Goal: Task Accomplishment & Management: Complete application form

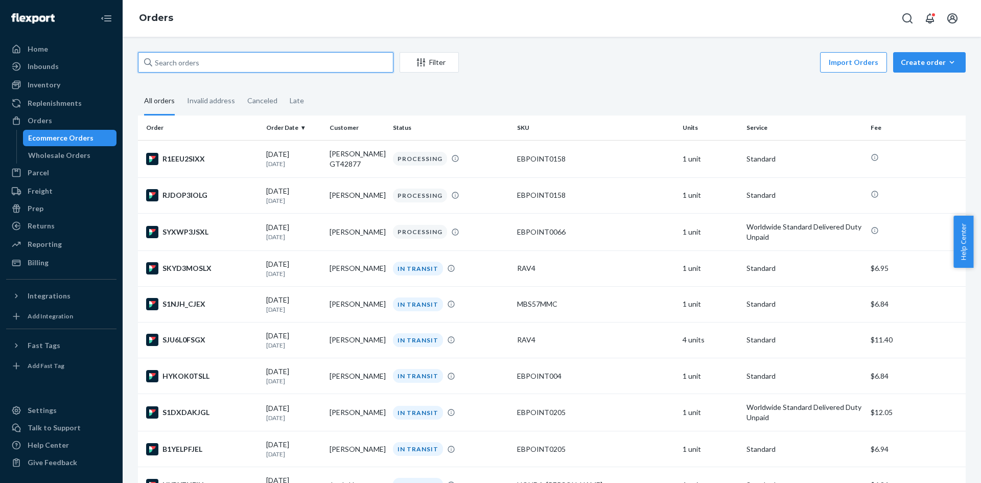
click at [170, 67] on input "text" at bounding box center [266, 62] width 256 height 20
paste input "[PERSON_NAME]"
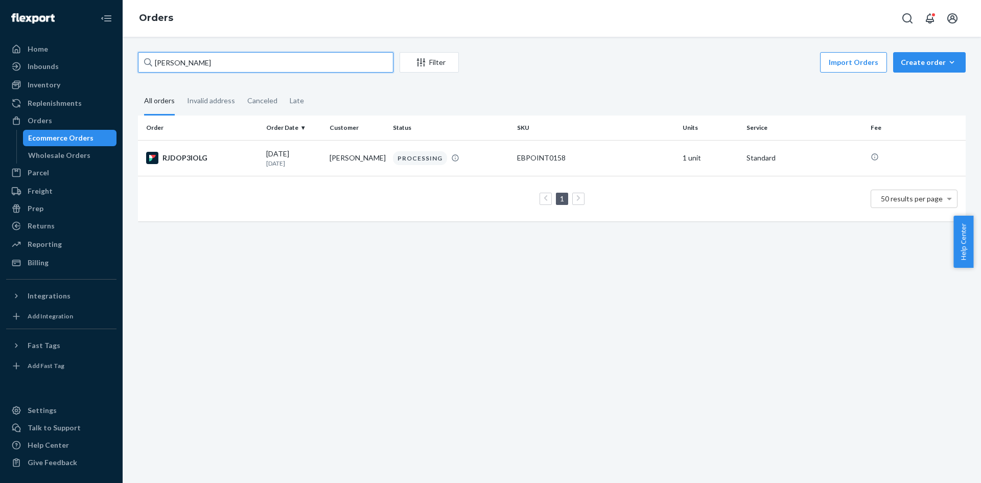
click at [197, 65] on input "[PERSON_NAME]" at bounding box center [266, 62] width 256 height 20
paste input "[PERSON_NAME] GT42877"
type input "[PERSON_NAME] GT42877"
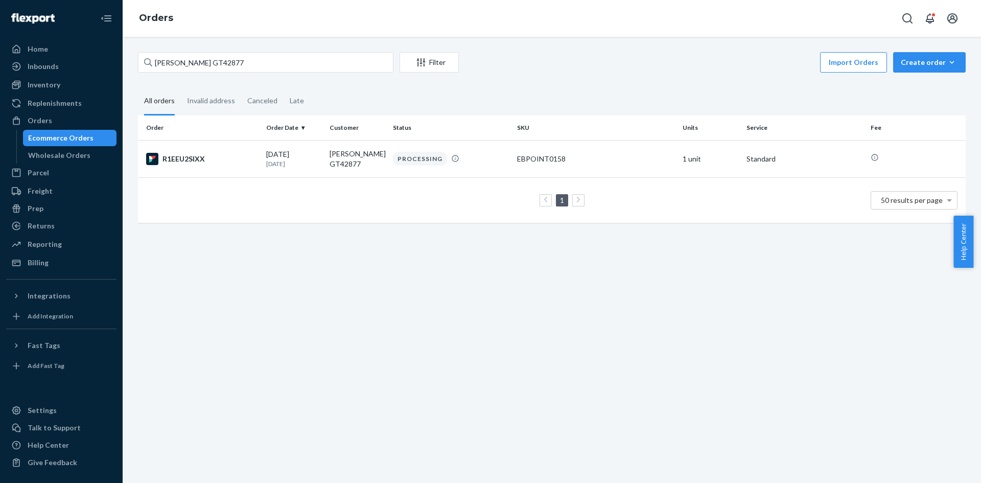
click at [291, 233] on div "Order Order Date Customer Status SKU Units Service Fee R1EEU2SIXX [DATE] [DATE]…" at bounding box center [552, 174] width 828 height 118
click at [80, 141] on div "Ecommerce Orders" at bounding box center [60, 138] width 65 height 10
click at [63, 134] on div "Ecommerce Orders" at bounding box center [60, 138] width 65 height 10
click at [229, 74] on div "ELGUJA VACHEISHVILI GT42877 Filter Import Orders Create order Ecommerce order R…" at bounding box center [552, 63] width 828 height 23
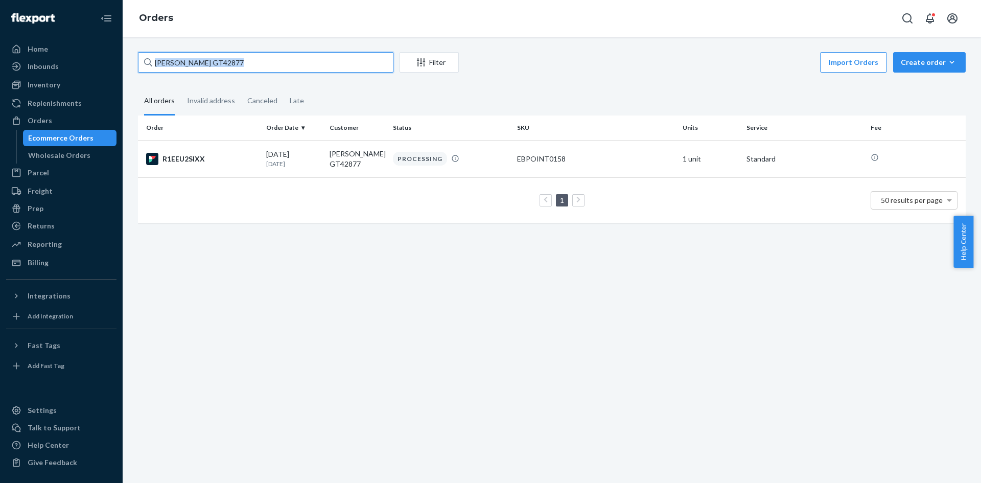
click at [296, 59] on input "[PERSON_NAME] GT42877" at bounding box center [266, 62] width 256 height 20
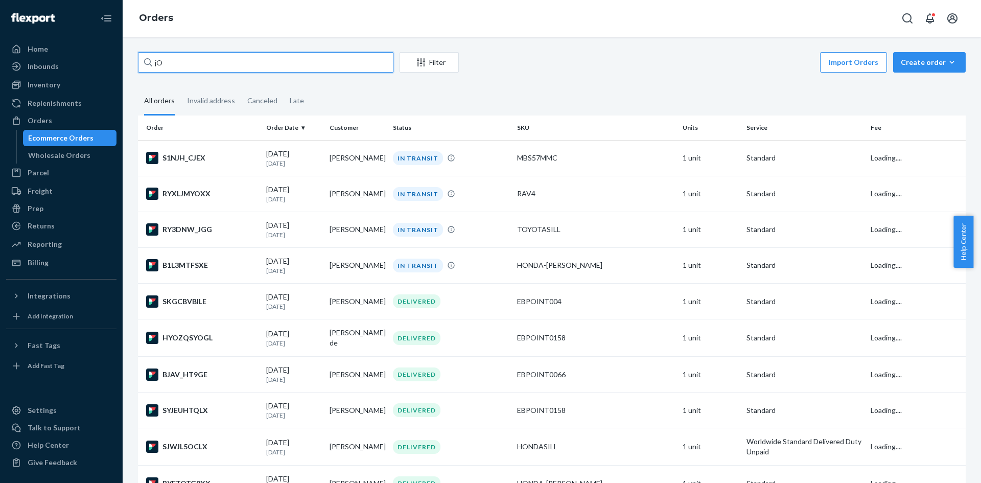
type input "j"
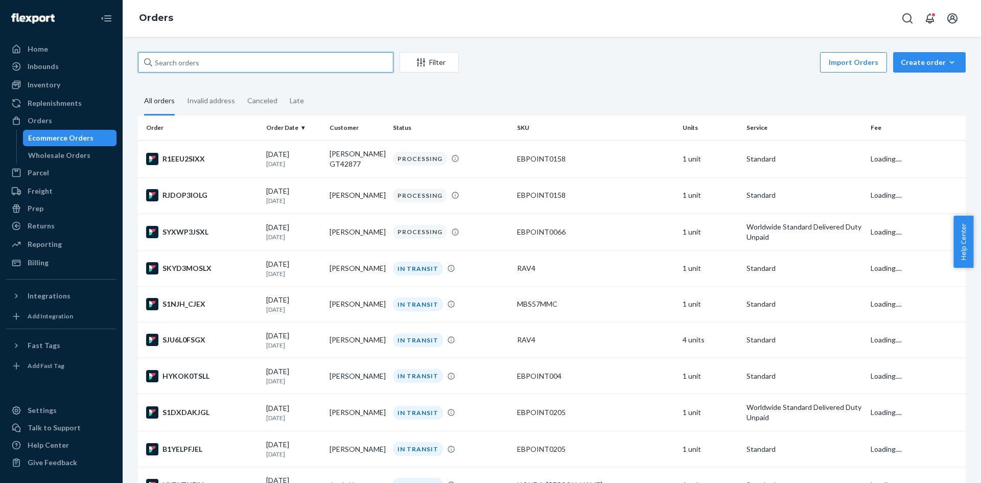
type input "j"
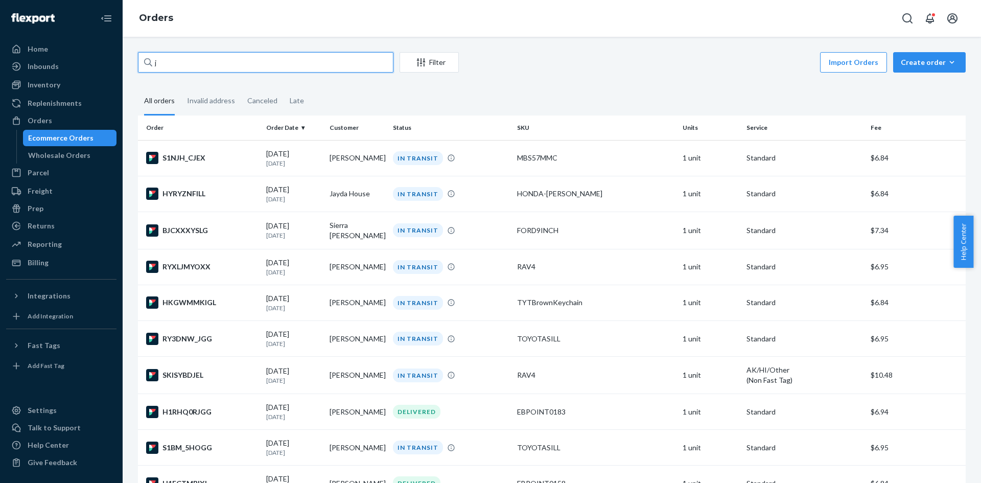
click at [305, 69] on input "j" at bounding box center [266, 62] width 256 height 20
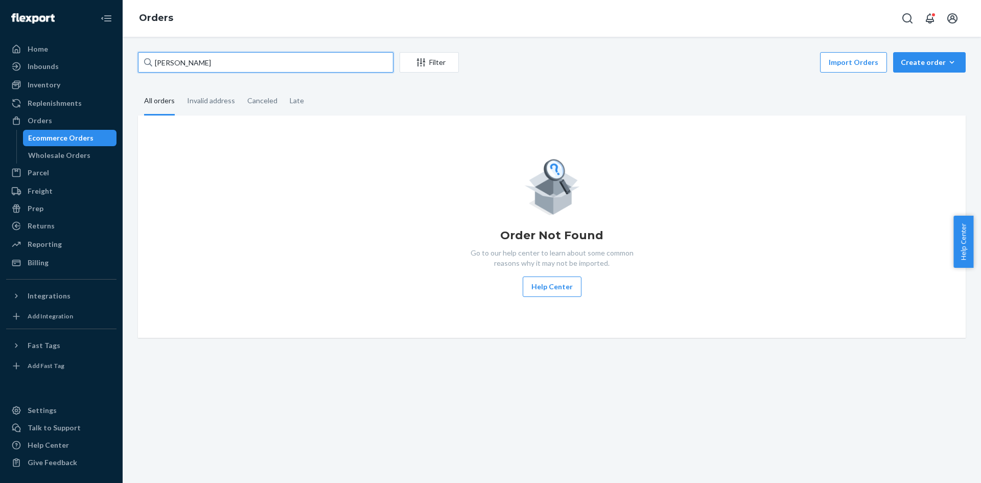
type input "[PERSON_NAME]"
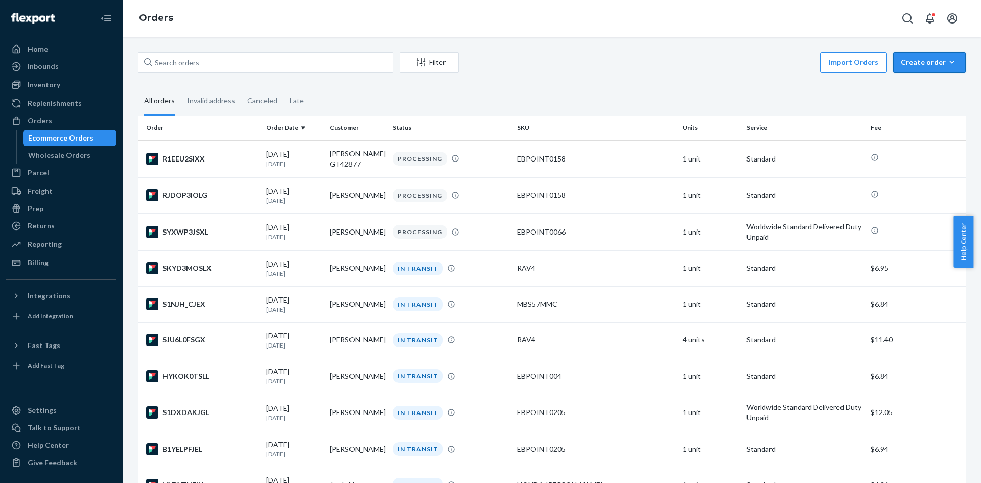
click at [902, 63] on div "Create order" at bounding box center [929, 62] width 57 height 10
click at [908, 89] on span "Ecommerce order" at bounding box center [935, 86] width 63 height 7
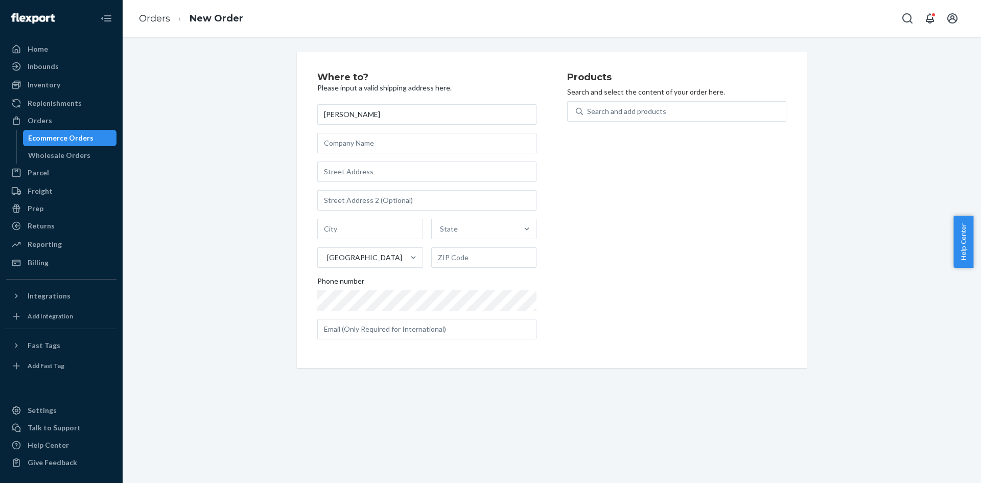
type input "[PERSON_NAME]"
click at [397, 170] on input "text" at bounding box center [426, 171] width 219 height 20
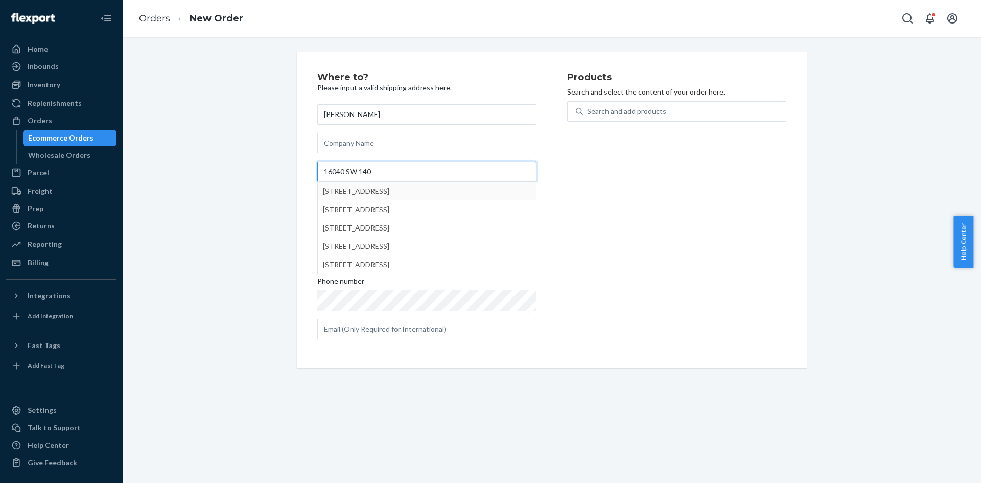
type input "16040 SW 140"
type input "[GEOGRAPHIC_DATA]"
type input "33177"
type input "[STREET_ADDRESS]"
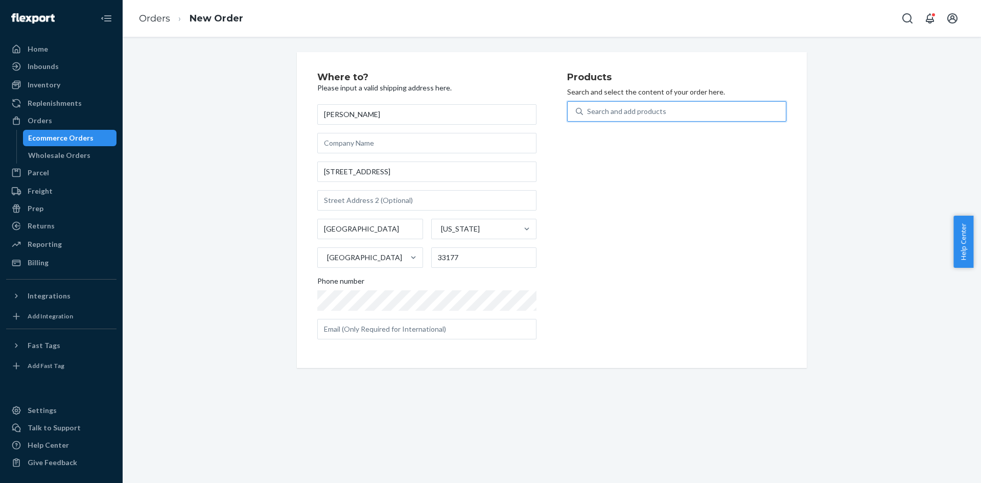
click at [644, 110] on div "Search and add products" at bounding box center [626, 111] width 79 height 10
click at [588, 110] on input "0 results available. Use Up and Down to choose options, press Enter to select t…" at bounding box center [587, 111] width 1 height 10
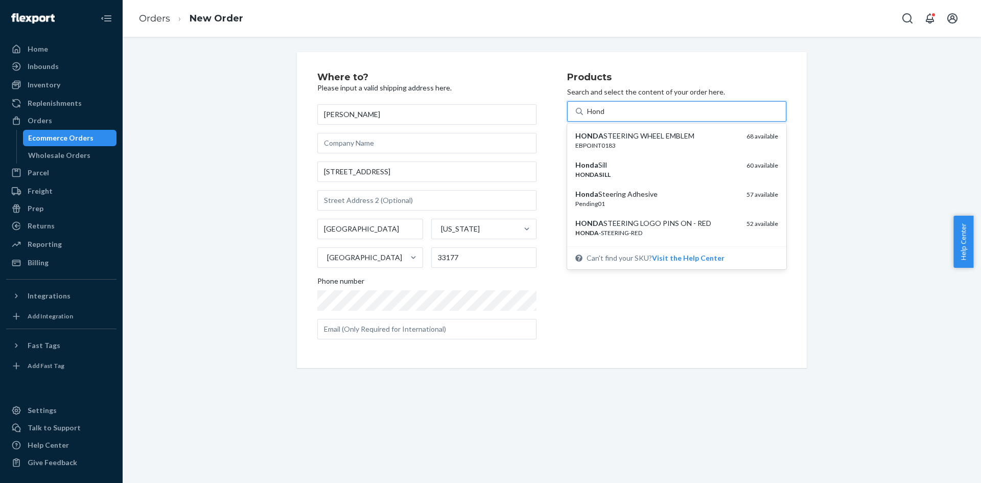
type input "Honda"
click at [618, 228] on div "HONDA STEERING LOGO PINS ON - RED" at bounding box center [656, 223] width 163 height 10
click at [609, 117] on input "Honda" at bounding box center [598, 111] width 22 height 10
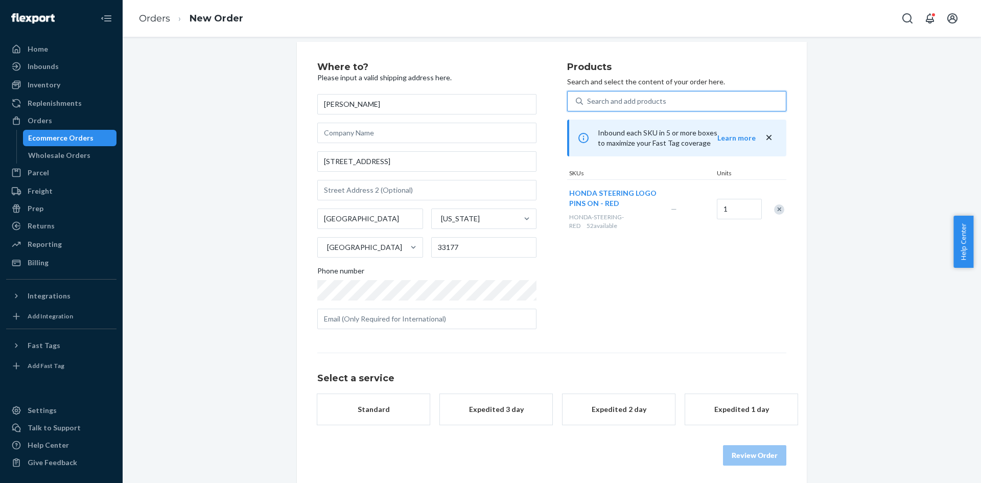
scroll to position [13, 0]
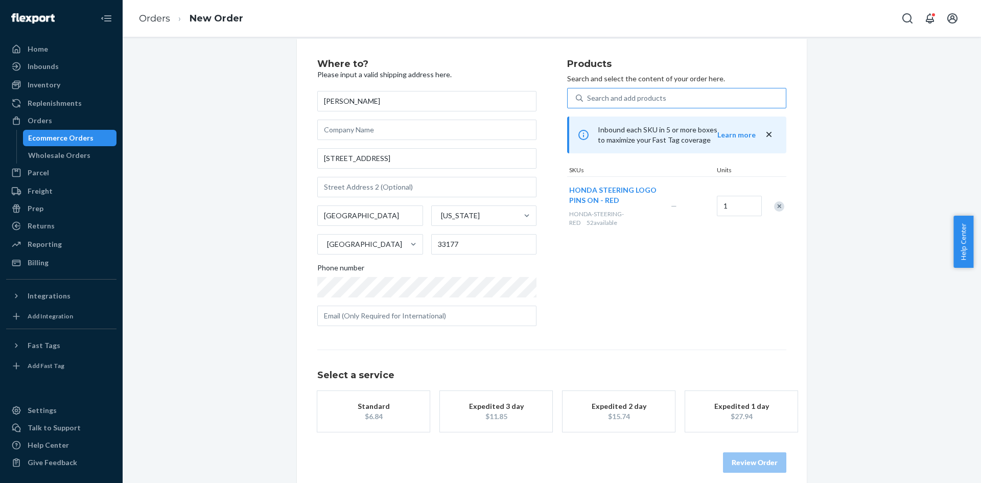
click at [366, 404] on div "Standard" at bounding box center [374, 406] width 82 height 10
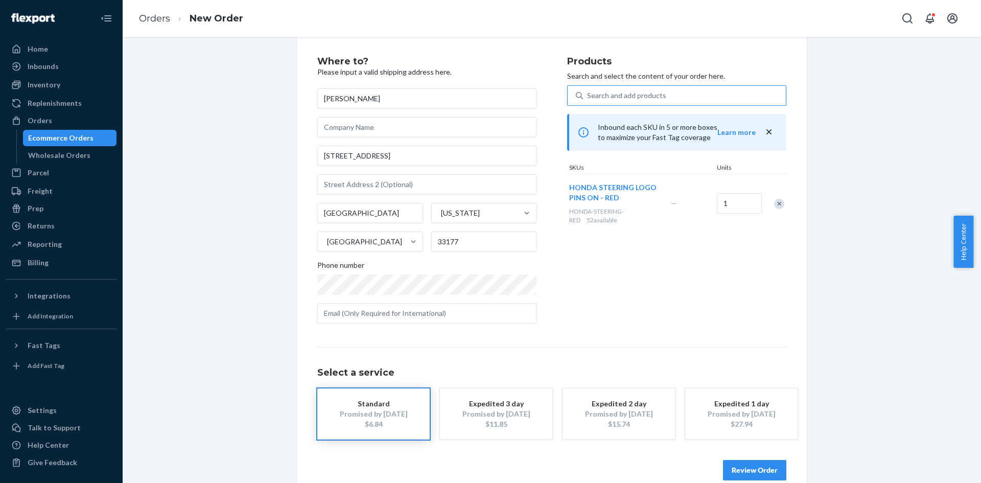
scroll to position [34, 0]
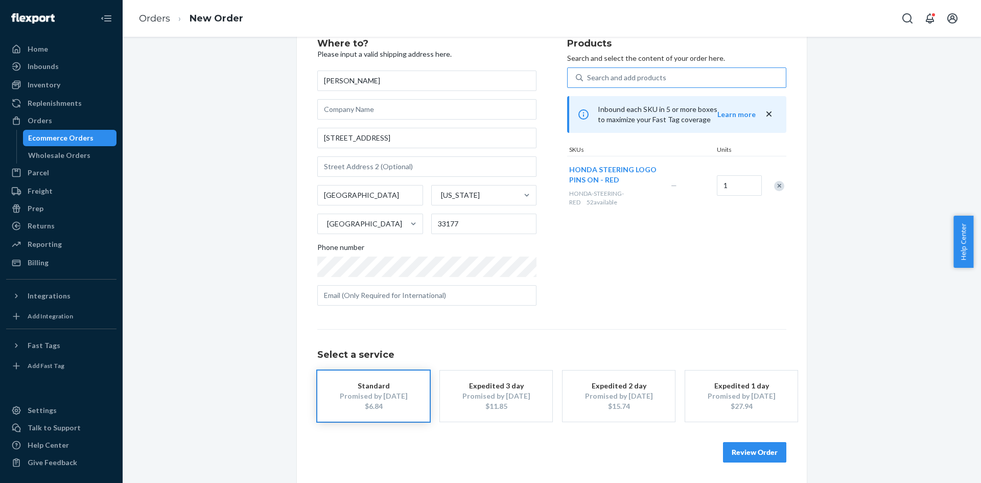
click at [754, 448] on button "Review Order" at bounding box center [754, 452] width 63 height 20
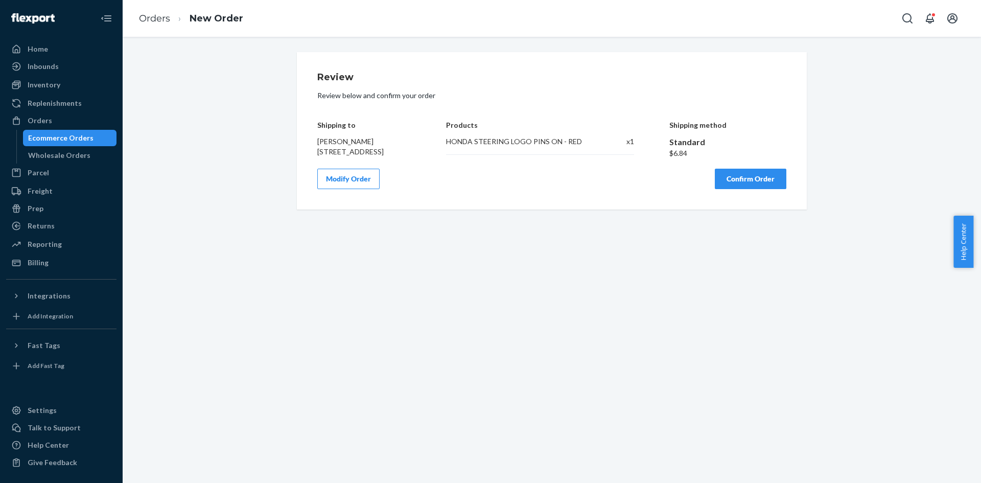
click at [752, 182] on button "Confirm Order" at bounding box center [751, 179] width 72 height 20
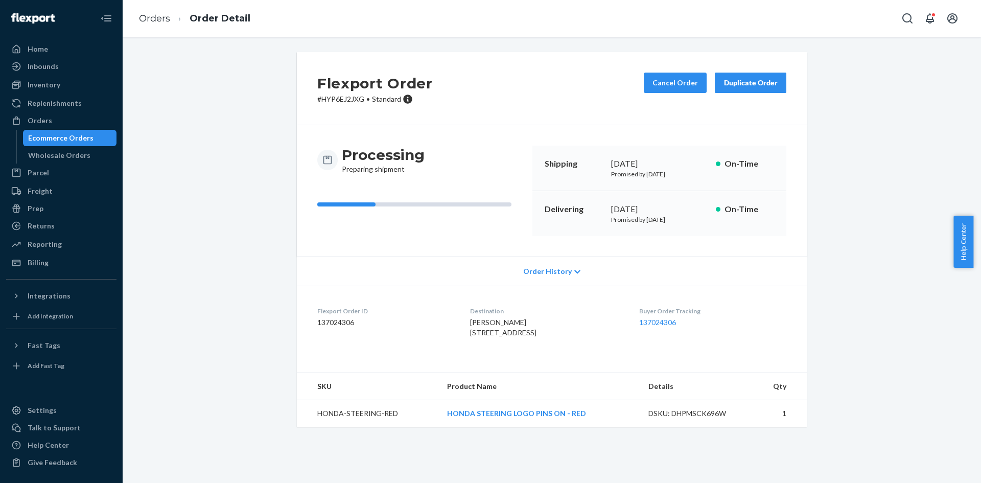
click at [66, 138] on div "Ecommerce Orders" at bounding box center [60, 138] width 65 height 10
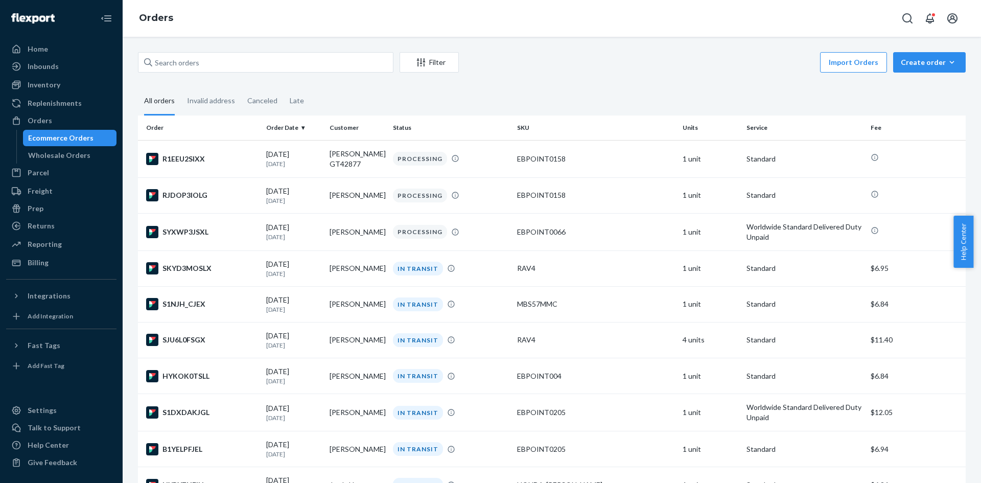
click at [60, 136] on div "Ecommerce Orders" at bounding box center [60, 138] width 65 height 10
